Goal: Task Accomplishment & Management: Use online tool/utility

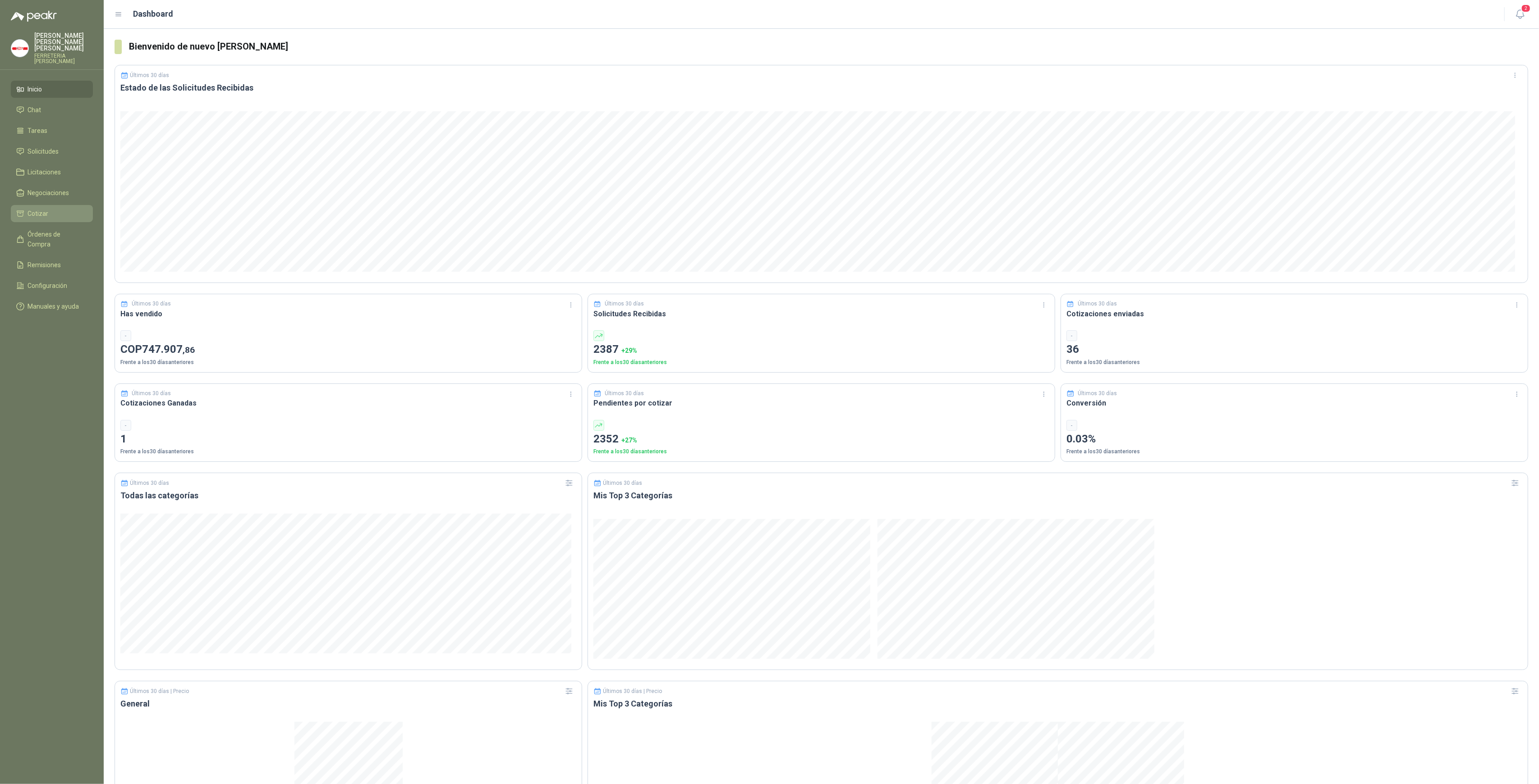
click at [52, 205] on link "Cotizar" at bounding box center [51, 213] width 82 height 17
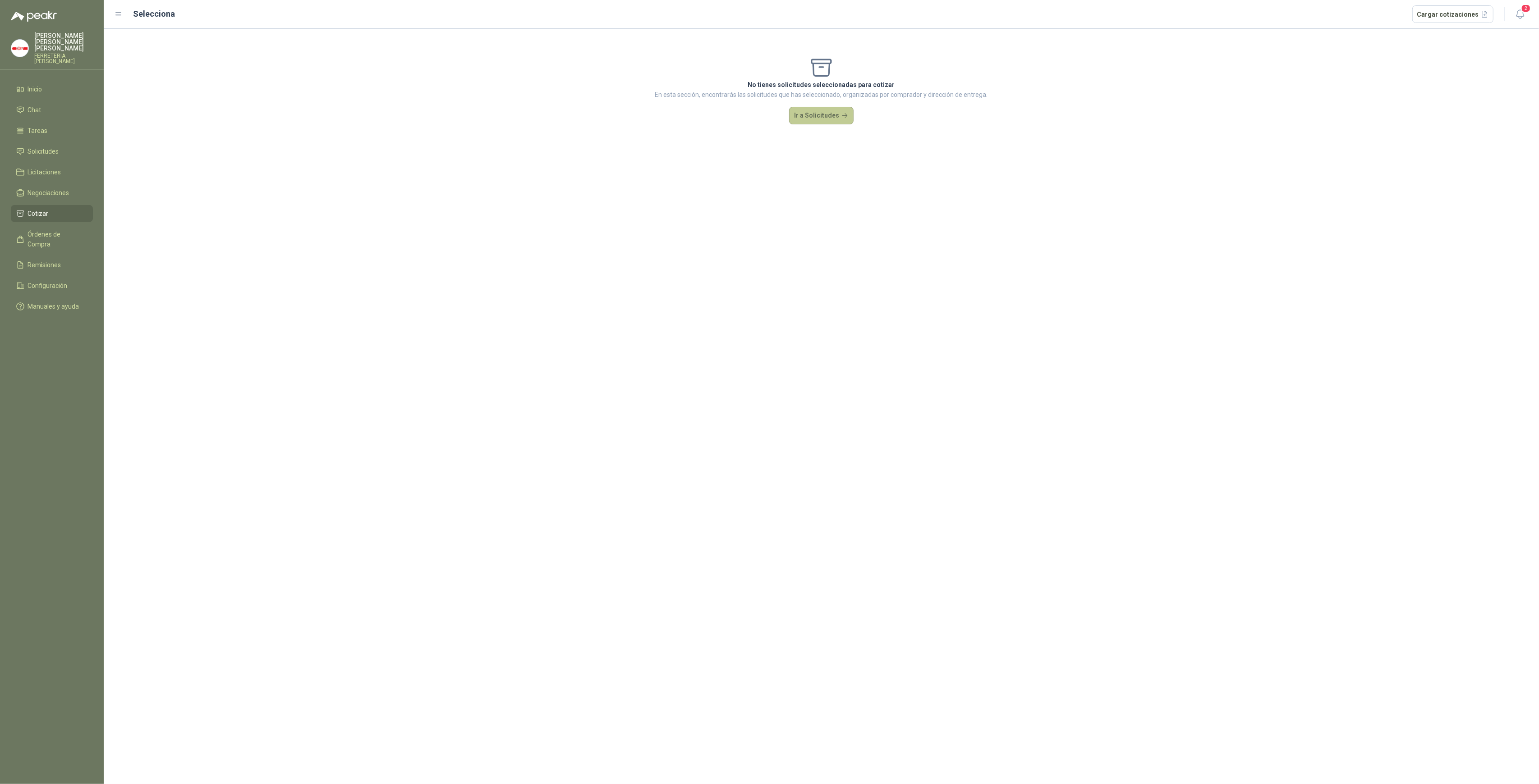
click at [819, 117] on button "Ir a Solicitudes" at bounding box center [821, 116] width 65 height 18
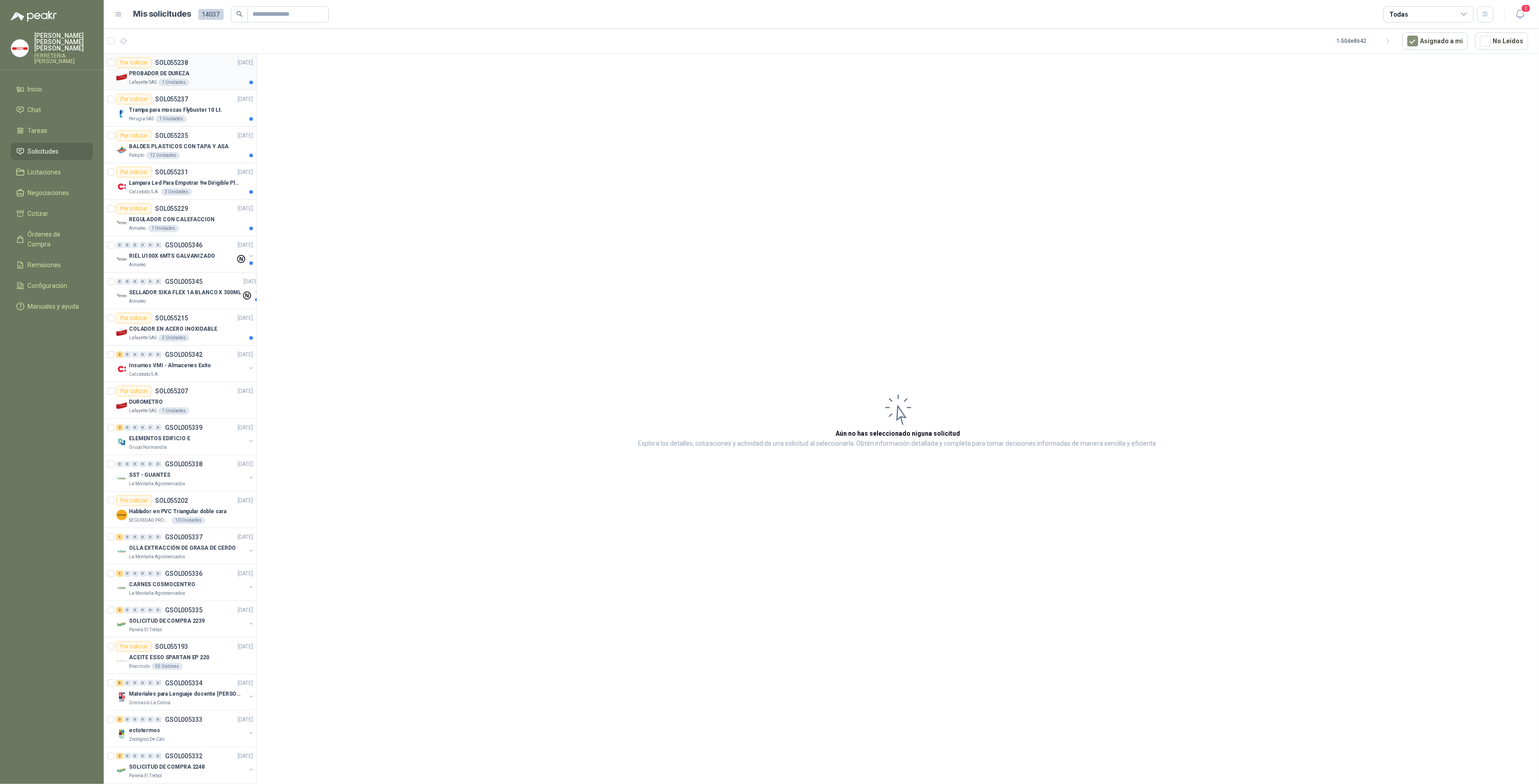
click at [175, 72] on p "PROBADOR DE DUREZA" at bounding box center [159, 73] width 60 height 8
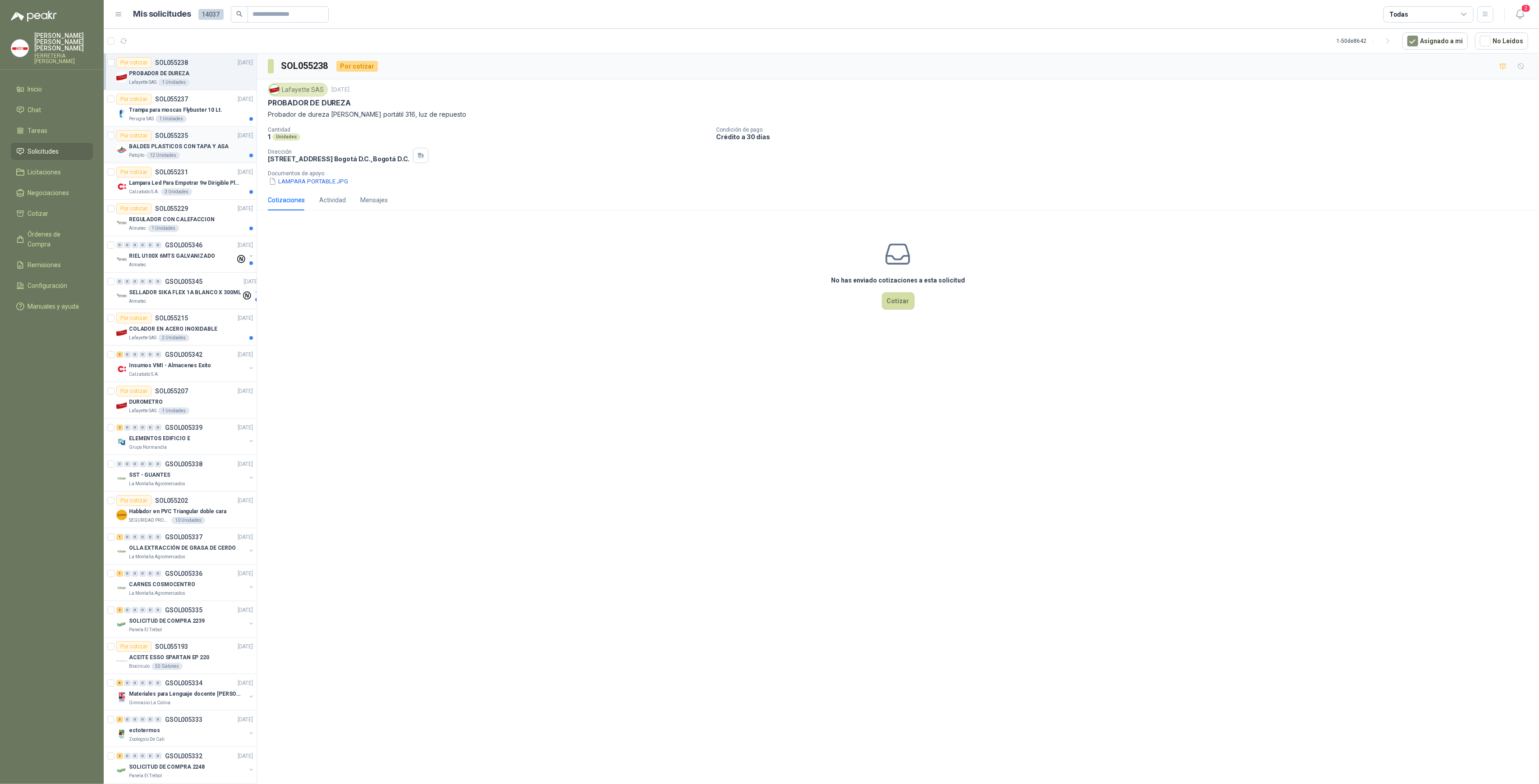
click at [212, 144] on p "BALDES PLASTICOS CON TAPA Y ASA" at bounding box center [179, 147] width 100 height 8
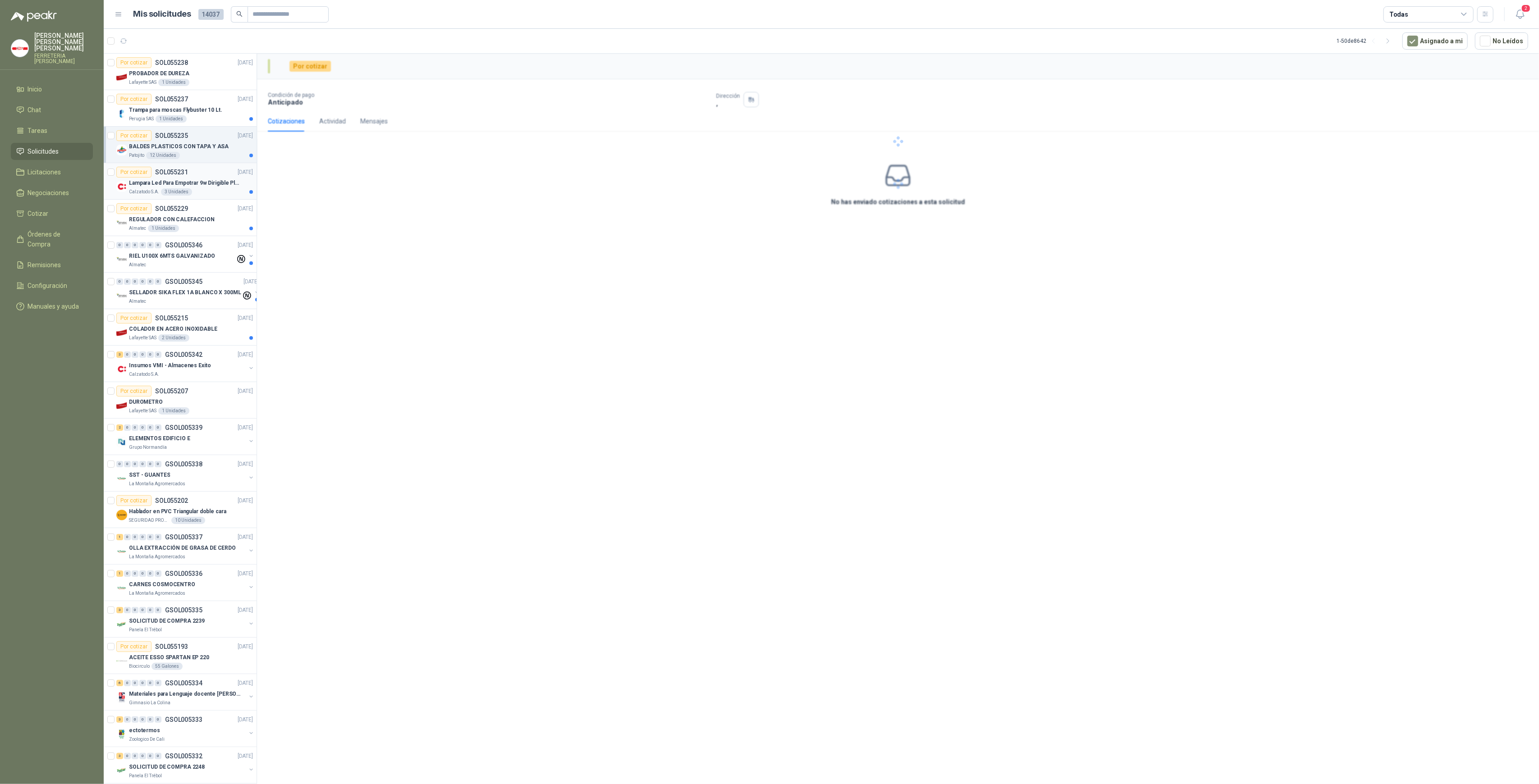
click at [220, 179] on p "Lampara Led Para Empotrar 9w Dirigible Plafon 11cm" at bounding box center [185, 183] width 112 height 8
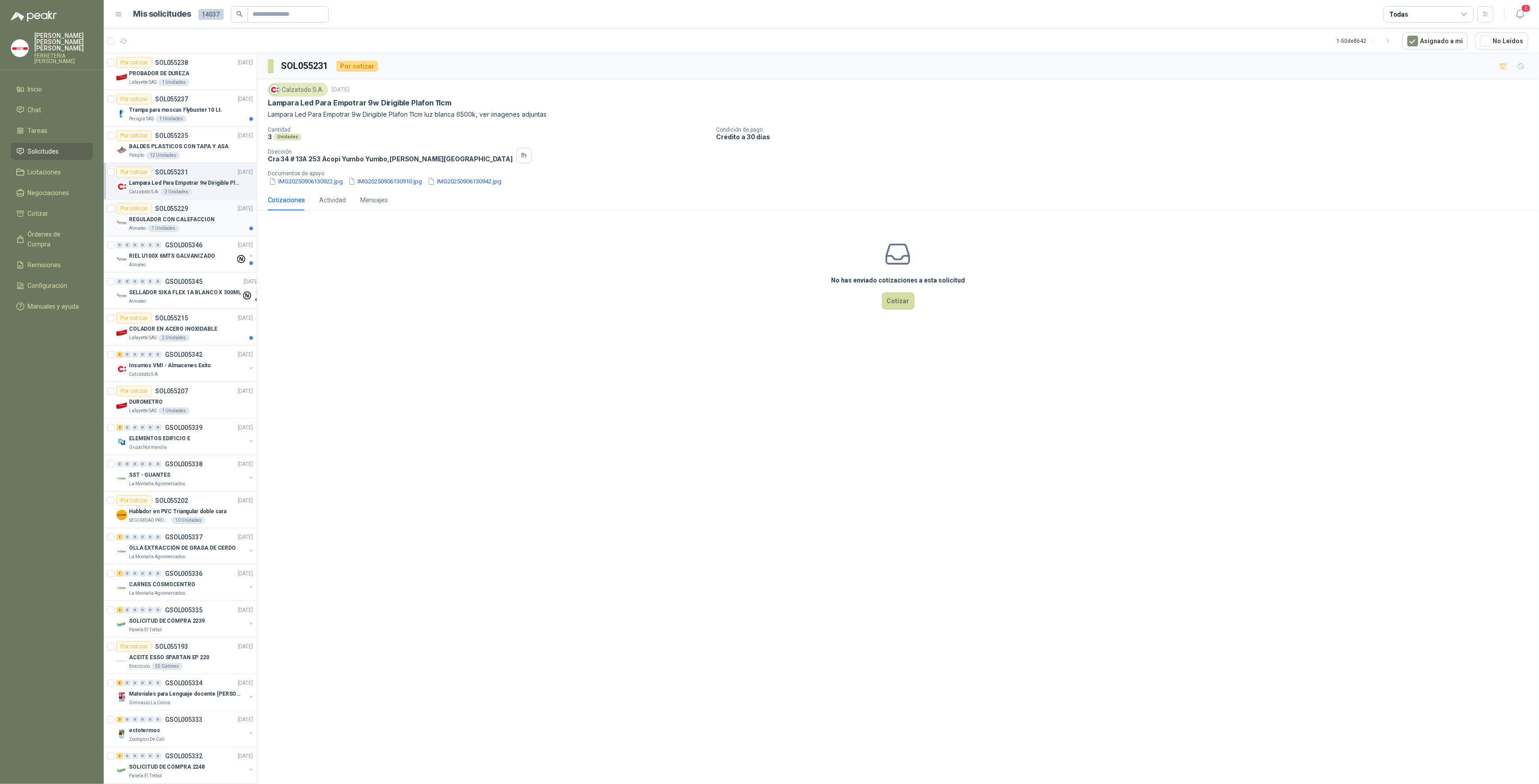
click at [210, 211] on div "Por cotizar SOL055229 [DATE]" at bounding box center [185, 208] width 137 height 11
click at [201, 260] on p "RIEL U100X 6MTS GALVANIZADO" at bounding box center [172, 256] width 86 height 8
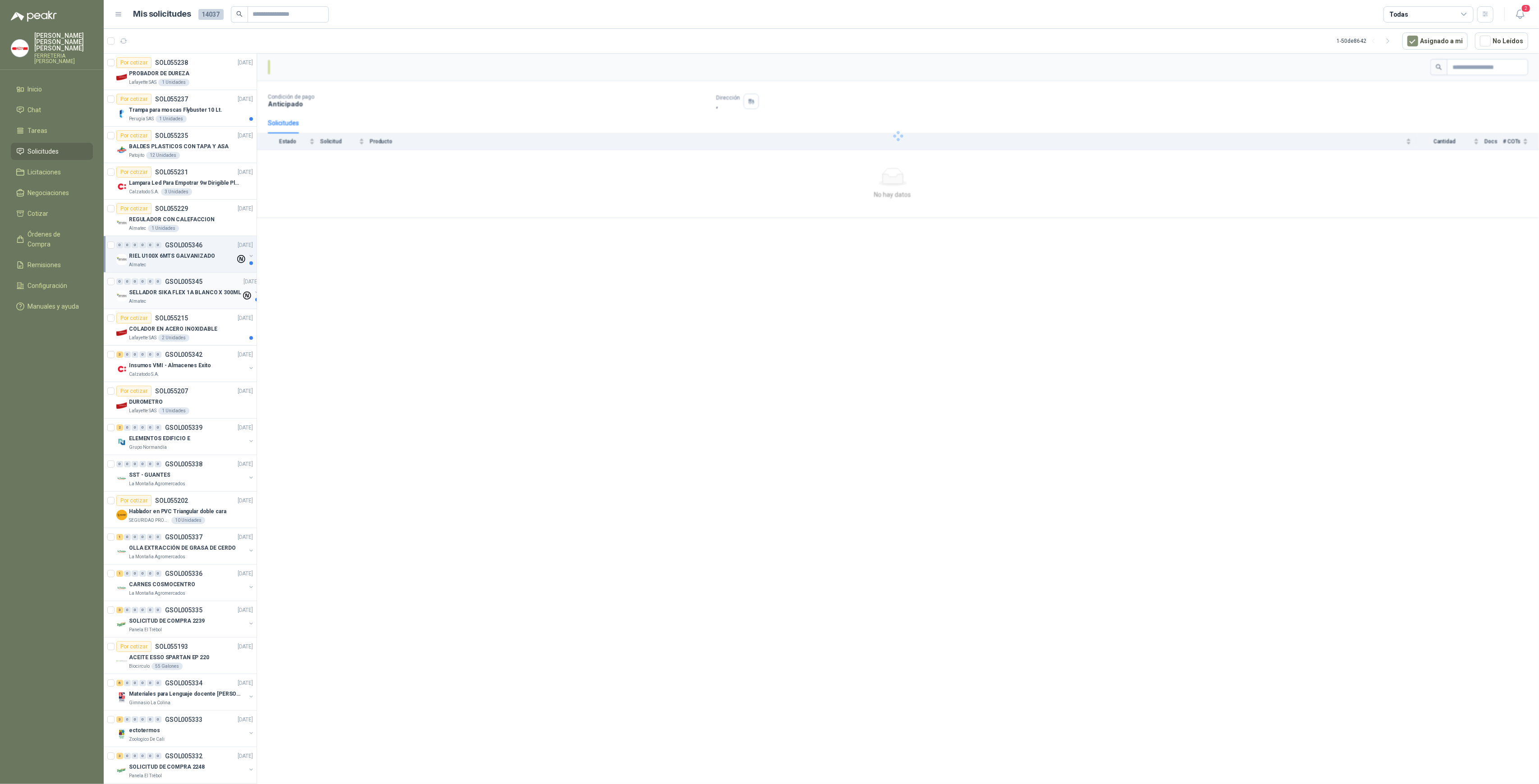
click at [195, 291] on p "SELLADOR SIKA FLEX 1A BLANCO X 300ML" at bounding box center [185, 293] width 112 height 8
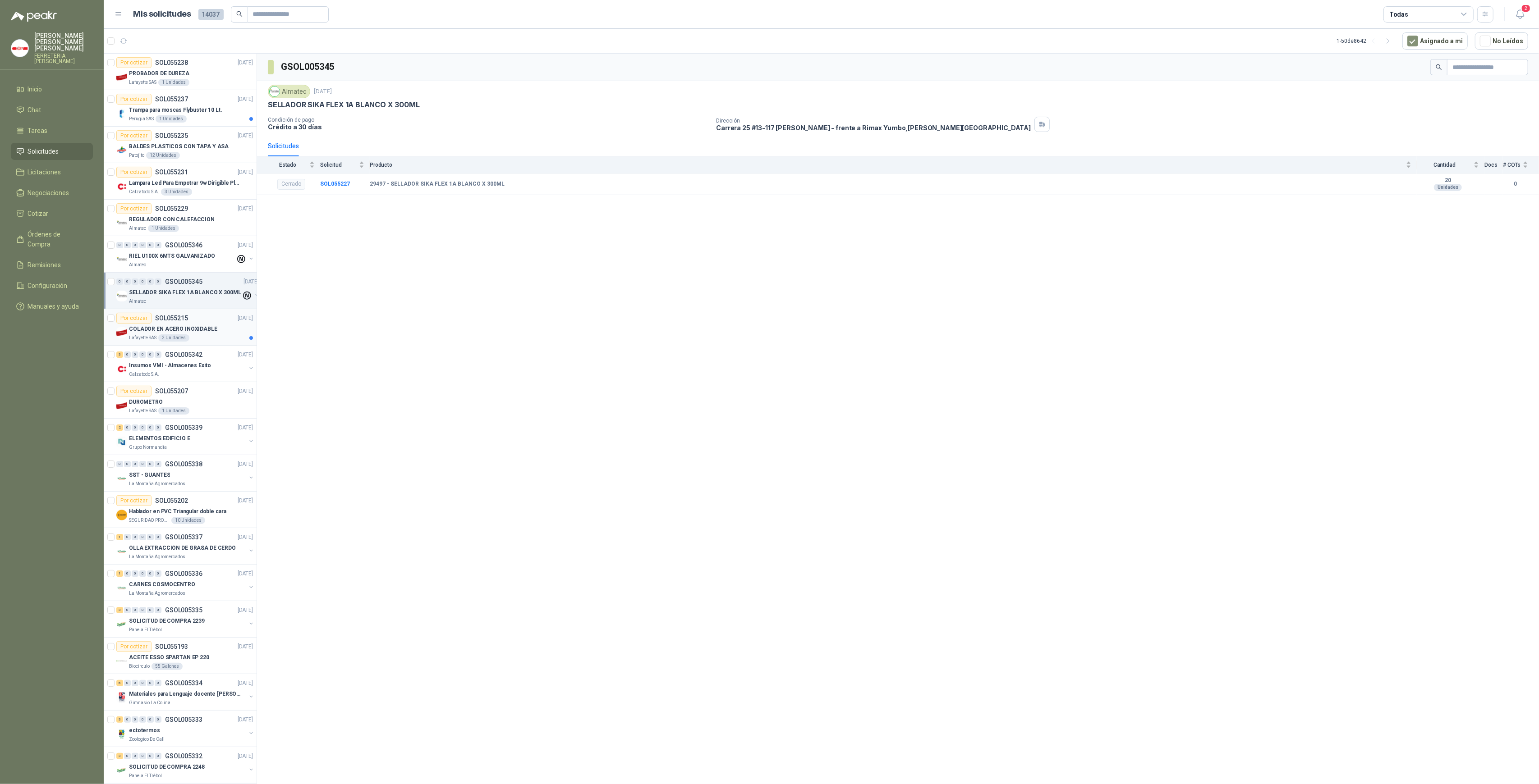
click at [194, 332] on p "COLADOR EN ACERO INOXIDABLE" at bounding box center [173, 329] width 88 height 8
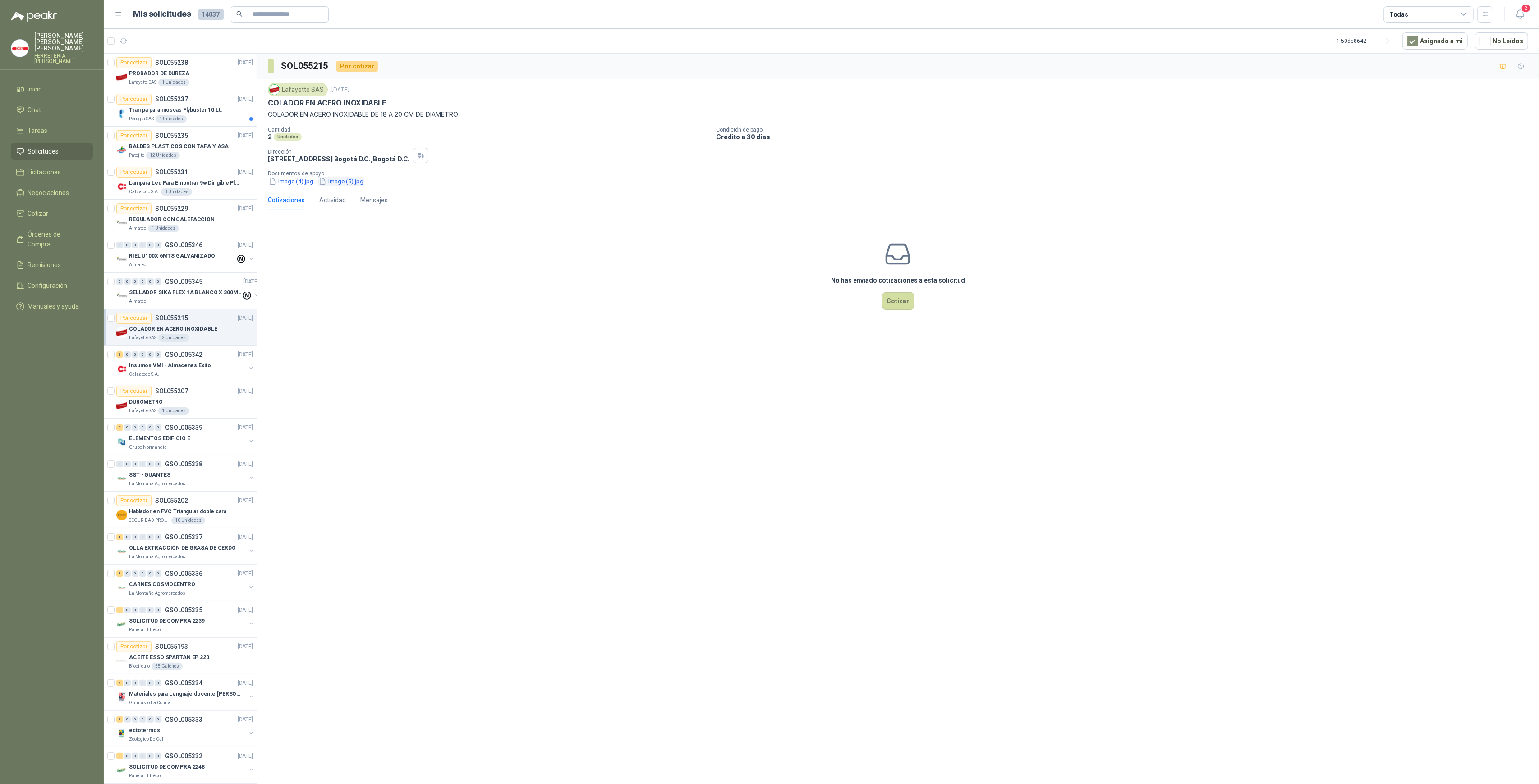
click at [339, 182] on button "Image (5).jpg" at bounding box center [341, 182] width 47 height 10
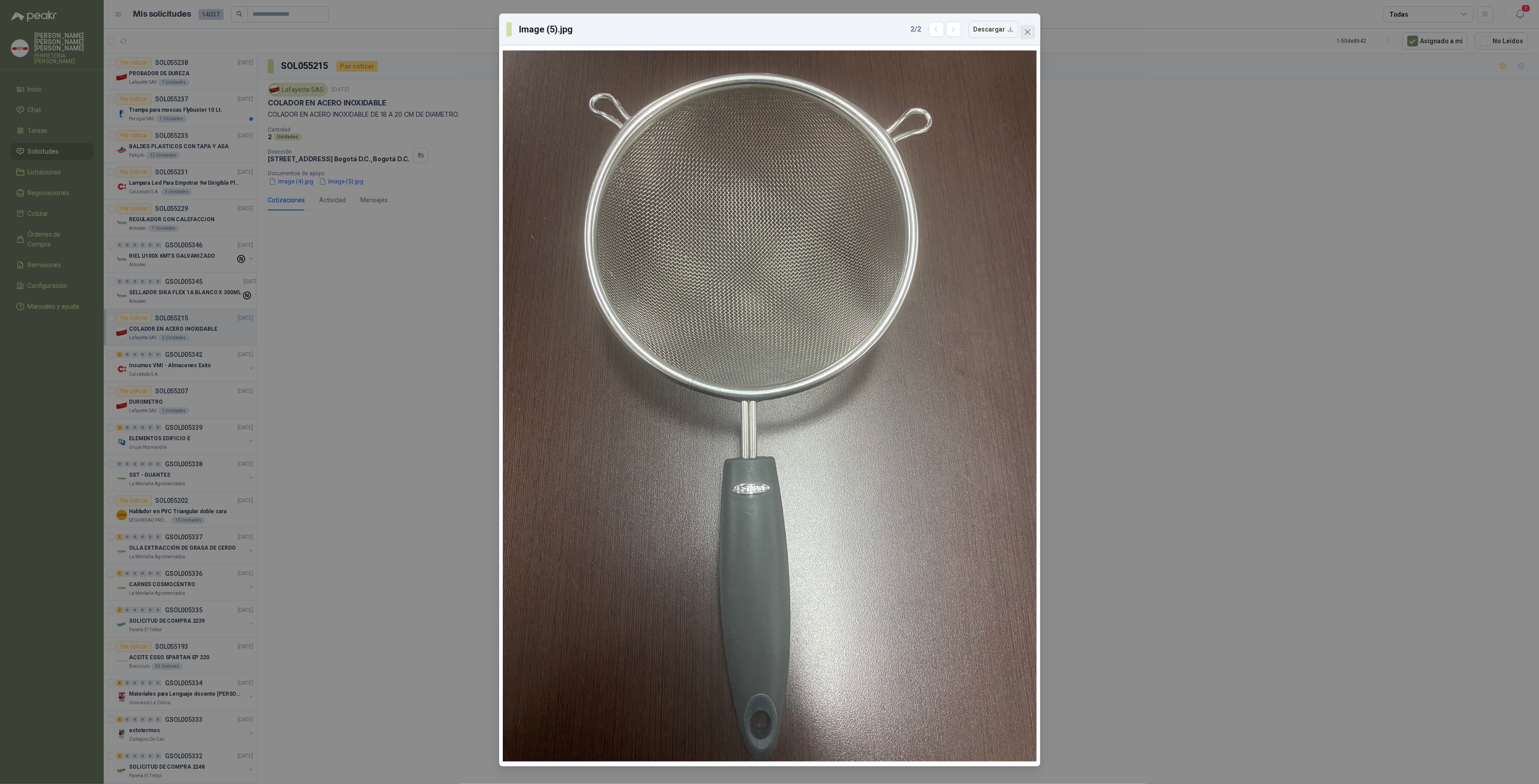
click at [1028, 33] on icon "close" at bounding box center [1027, 32] width 5 height 5
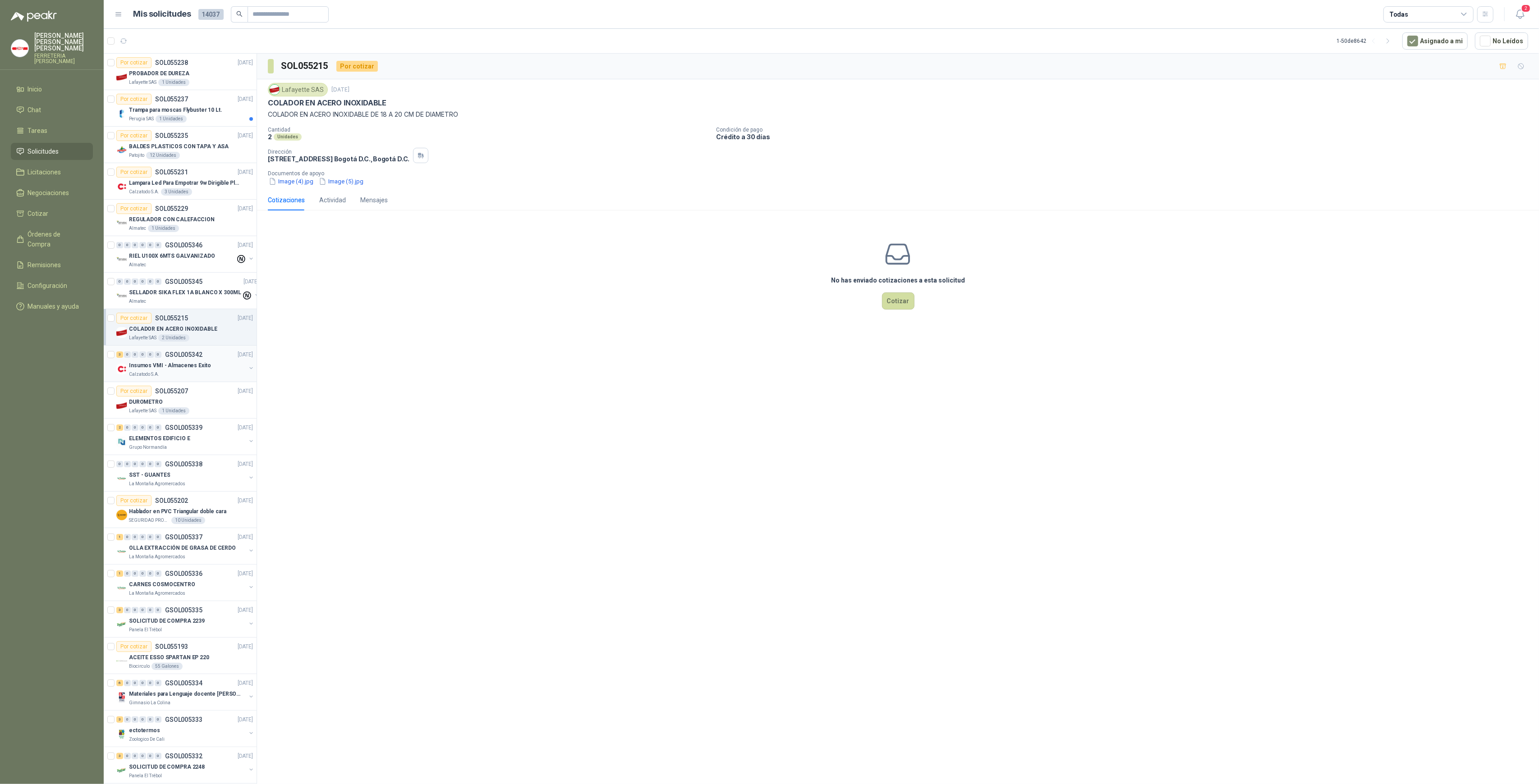
click at [172, 361] on p "Insumos VMI - Almacenes Exito" at bounding box center [170, 365] width 82 height 8
